Goal: Task Accomplishment & Management: Use online tool/utility

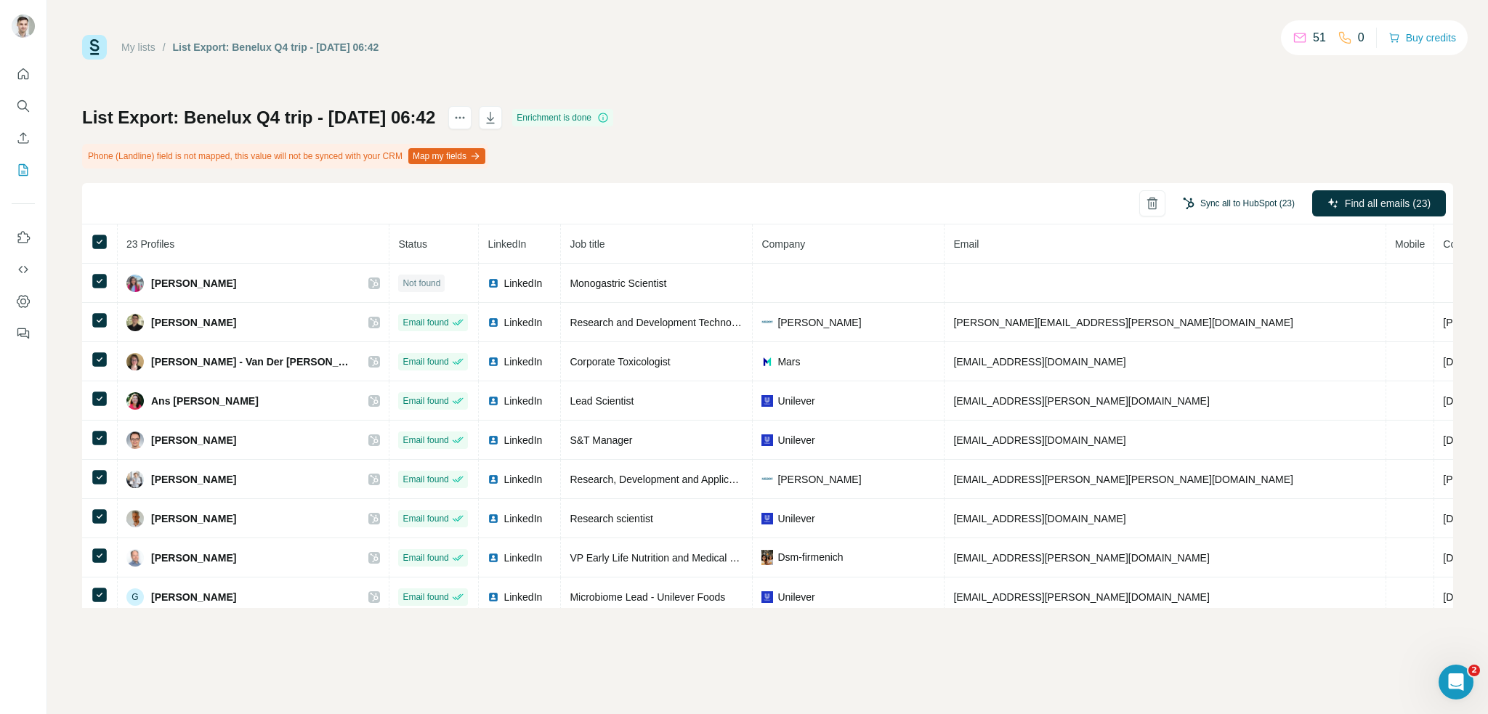
click at [1236, 206] on button "Sync all to HubSpot (23)" at bounding box center [1239, 204] width 132 height 22
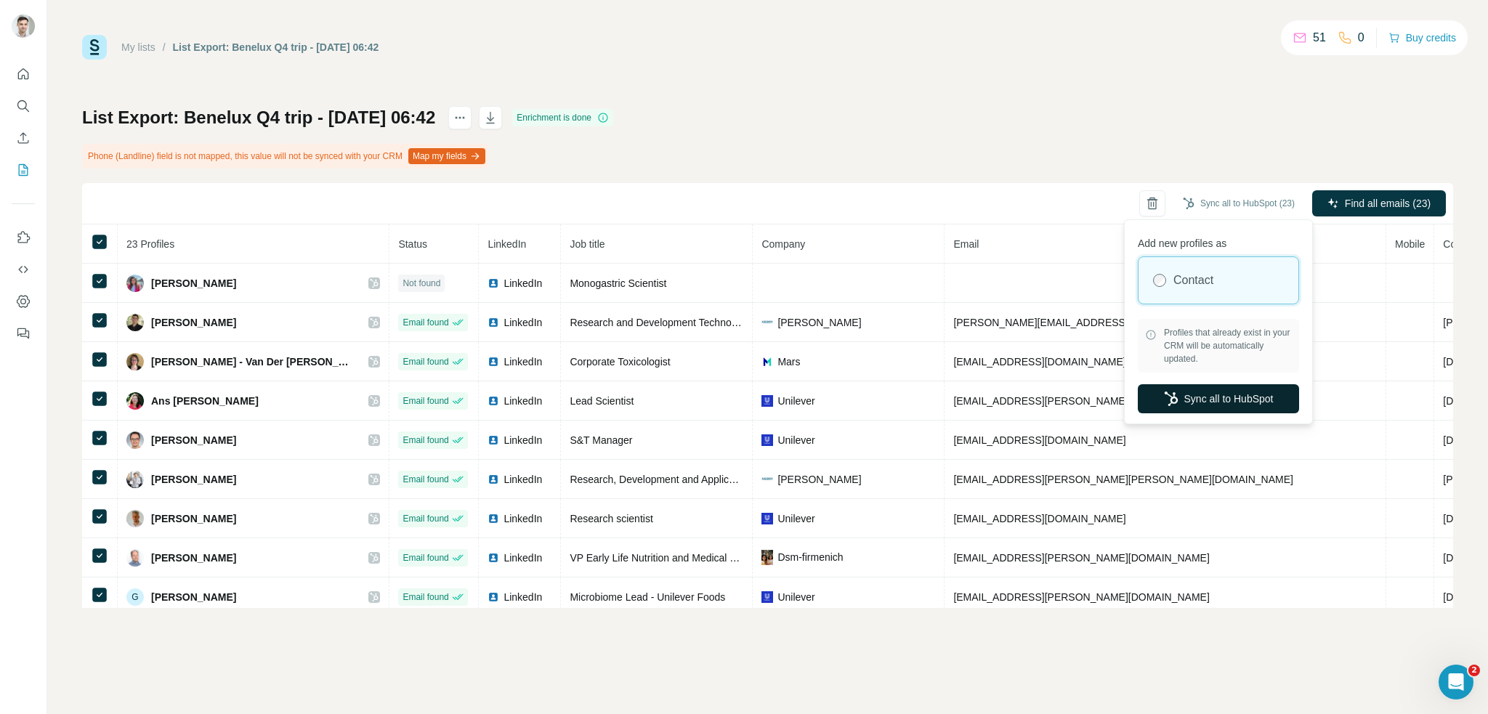
click at [1209, 405] on button "Sync all to HubSpot" at bounding box center [1218, 398] width 161 height 29
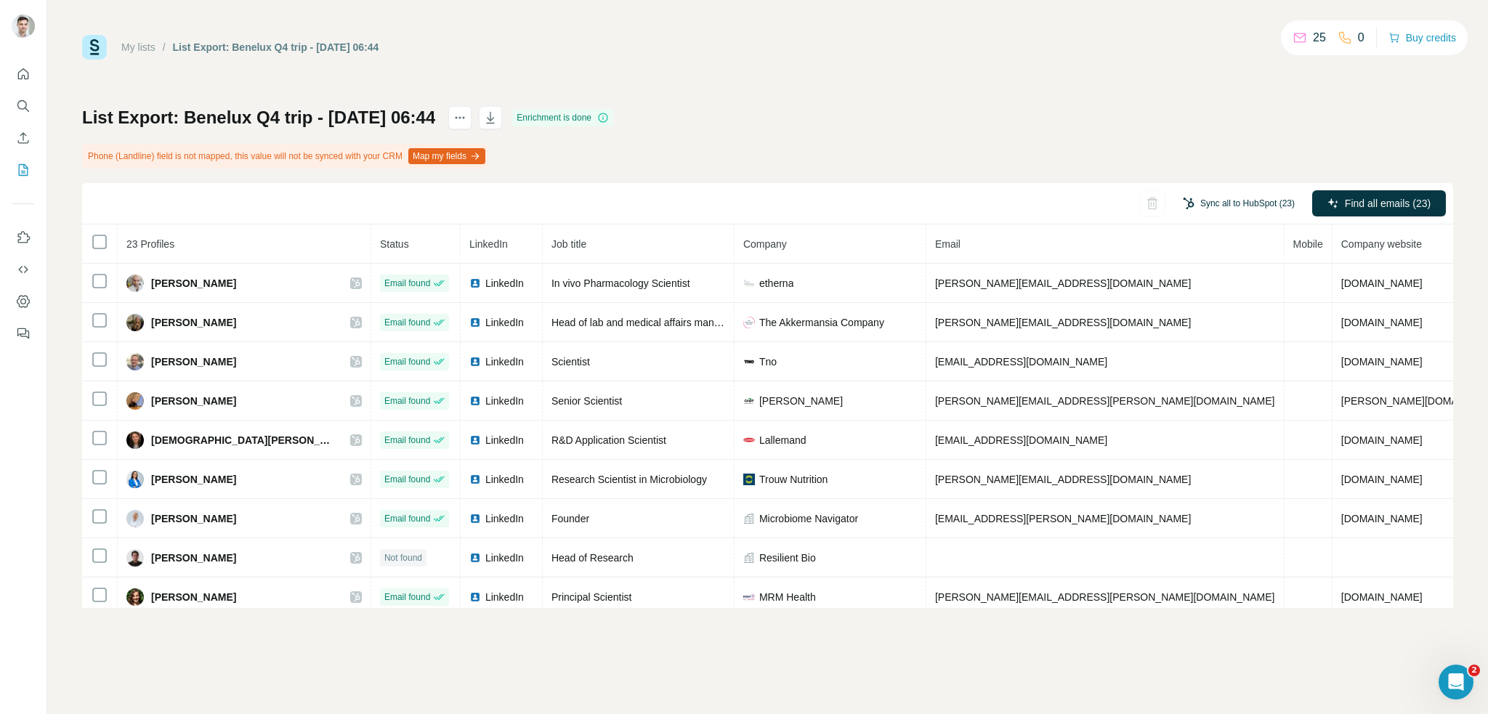
click at [1264, 203] on button "Sync all to HubSpot (23)" at bounding box center [1239, 204] width 132 height 22
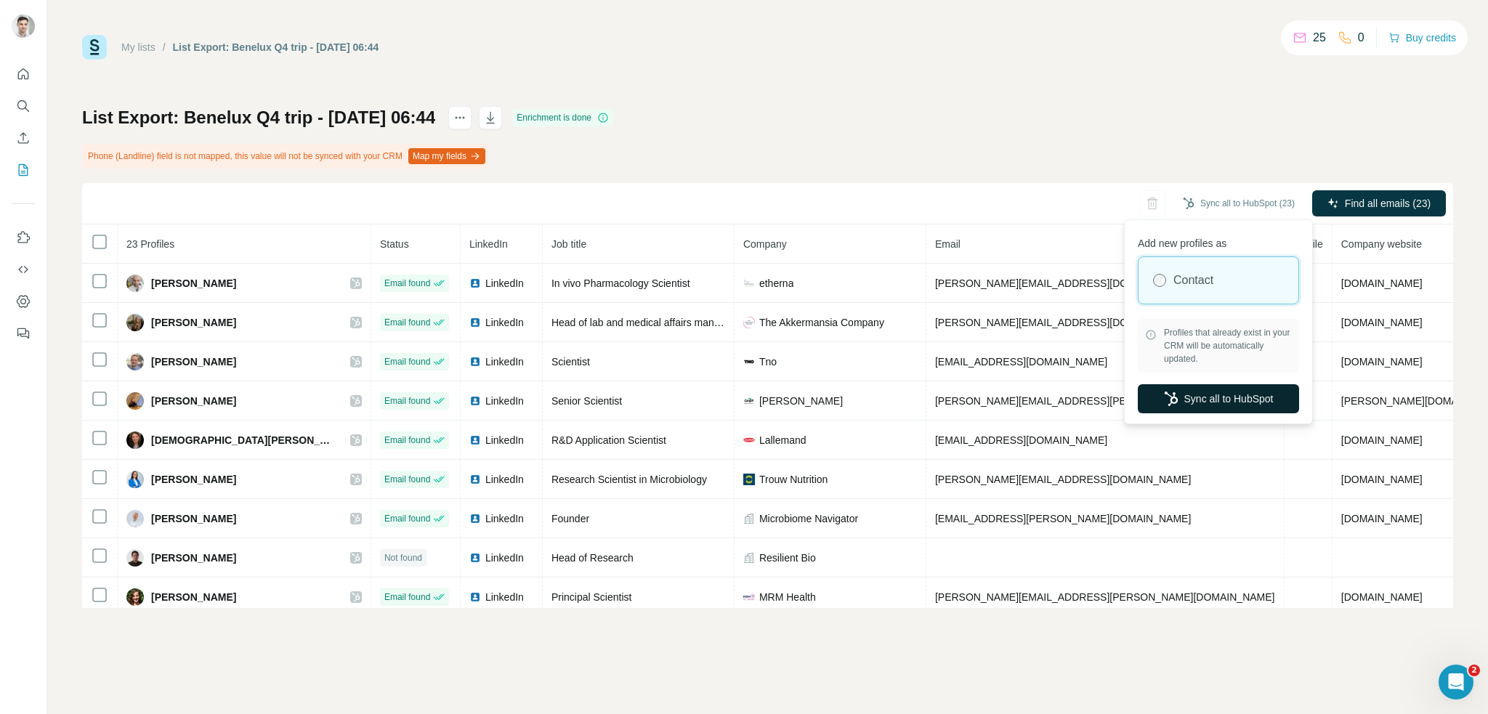
click at [1193, 401] on button "Sync all to HubSpot" at bounding box center [1218, 398] width 161 height 29
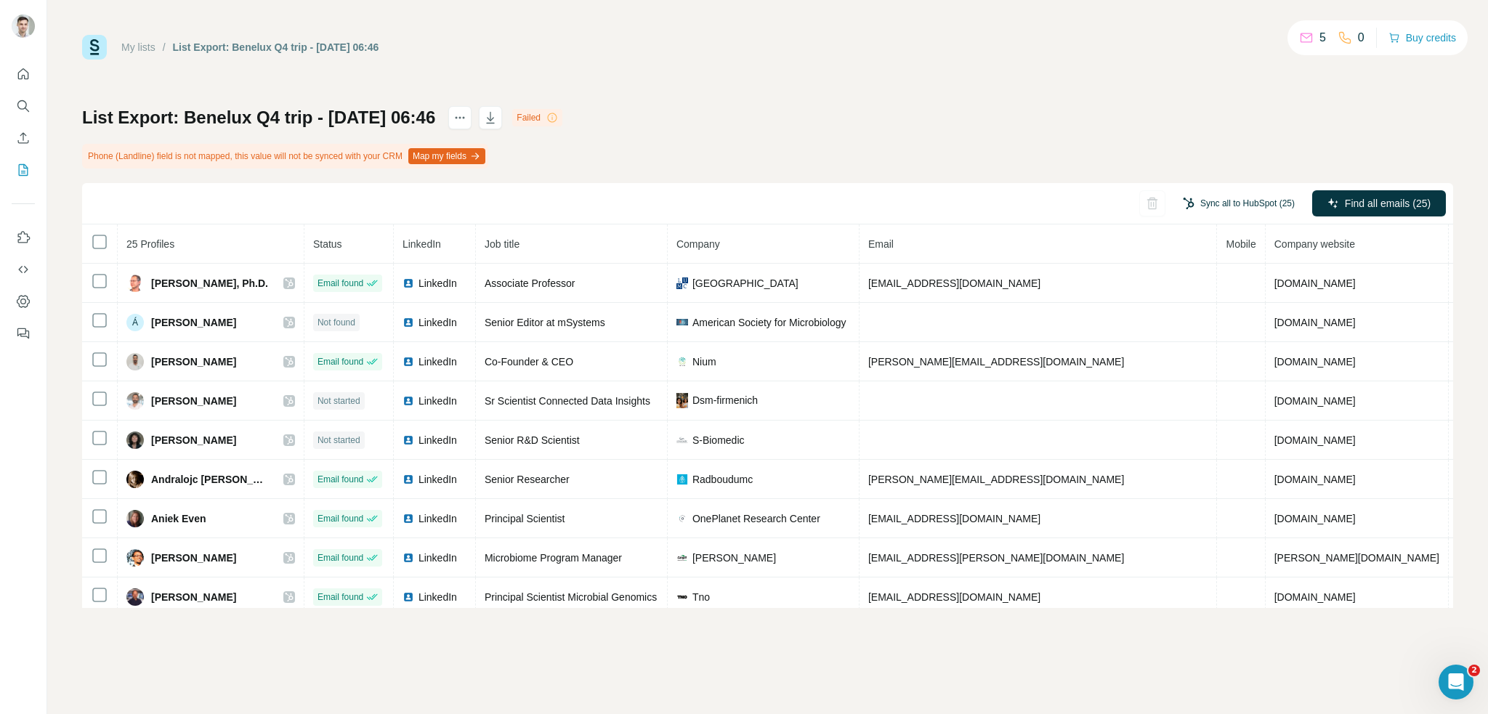
click at [1256, 197] on button "Sync all to HubSpot (25)" at bounding box center [1239, 204] width 132 height 22
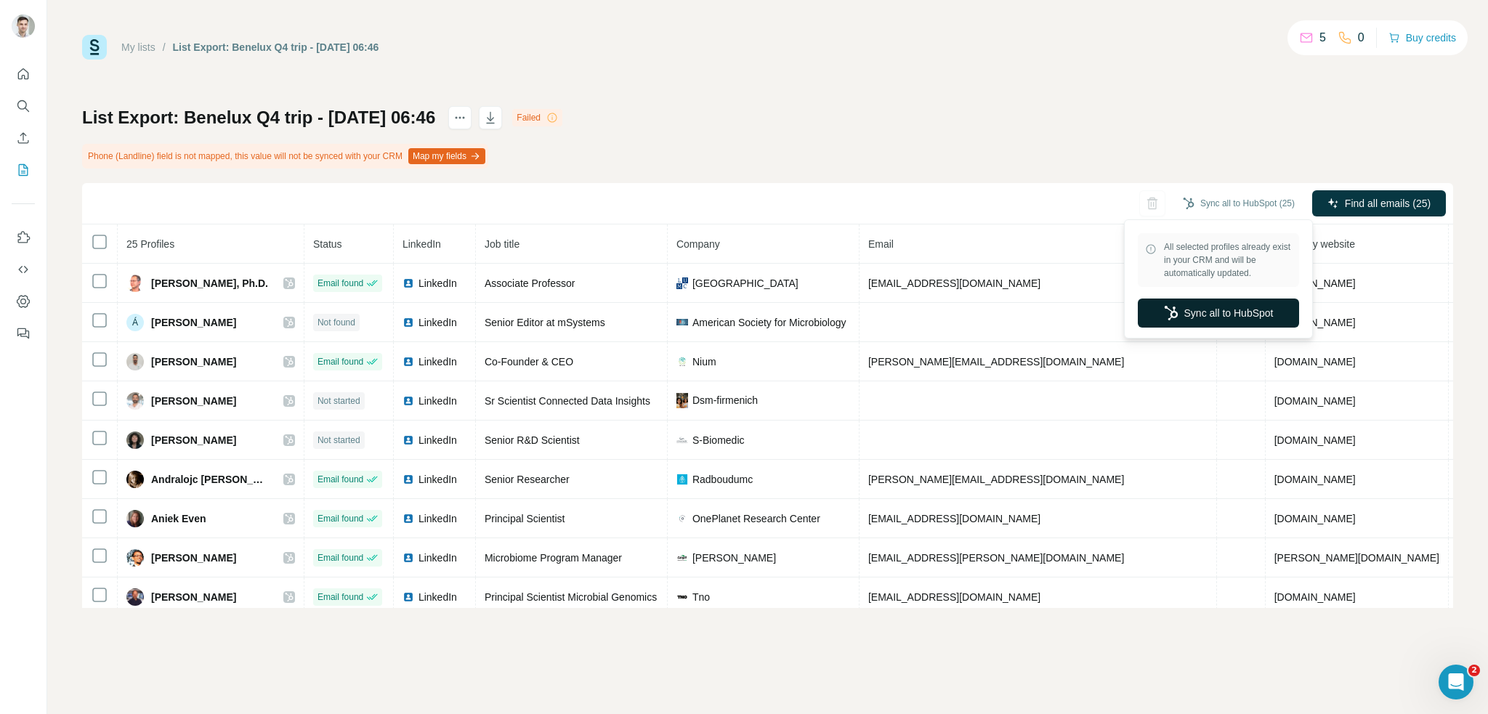
click at [1281, 310] on button "Sync all to HubSpot" at bounding box center [1218, 313] width 161 height 29
